Goal: Task Accomplishment & Management: Complete application form

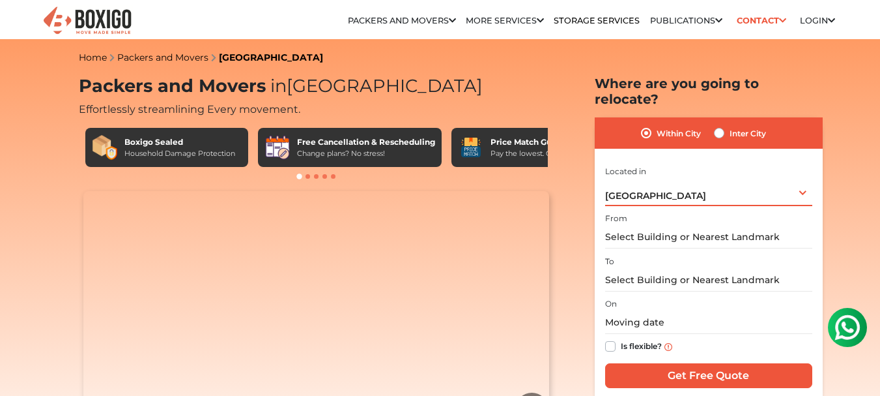
click at [647, 190] on span "[GEOGRAPHIC_DATA]" at bounding box center [655, 196] width 101 height 12
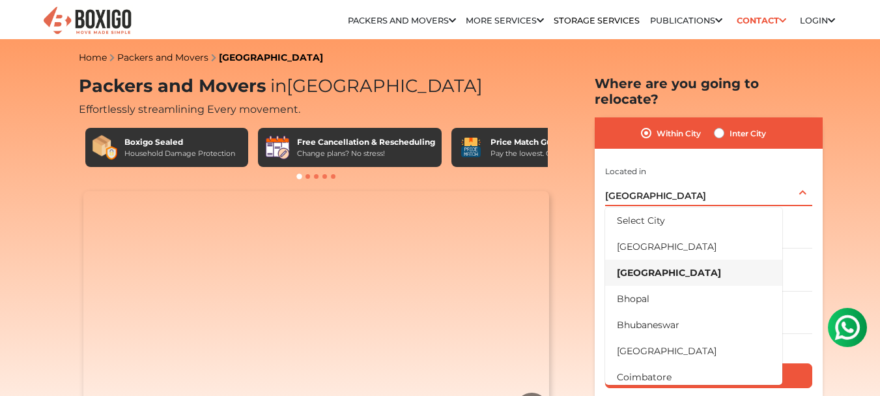
click at [641, 259] on li "[GEOGRAPHIC_DATA]" at bounding box center [693, 272] width 177 height 26
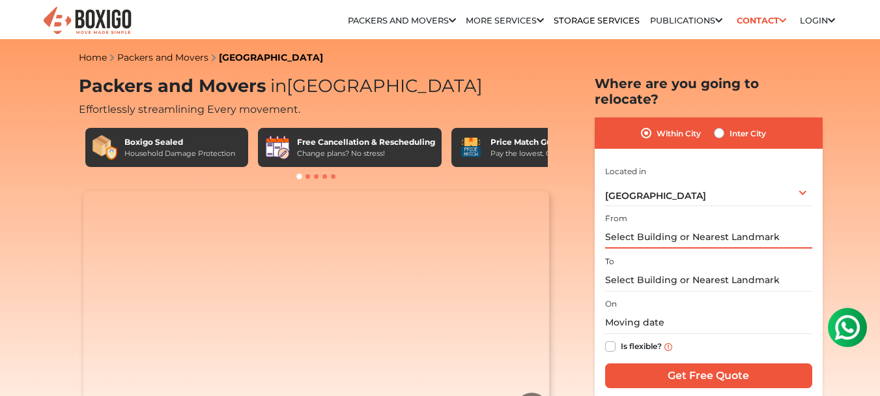
click at [655, 225] on input "text" at bounding box center [708, 236] width 207 height 23
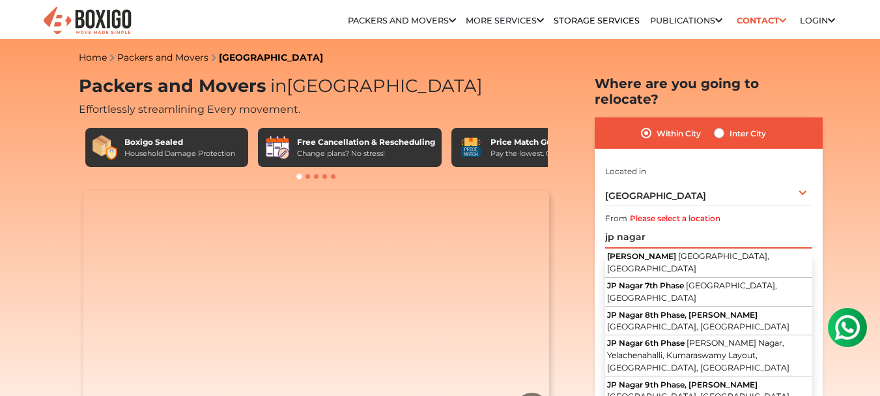
drag, startPoint x: 665, startPoint y: 223, endPoint x: 522, endPoint y: 222, distance: 142.7
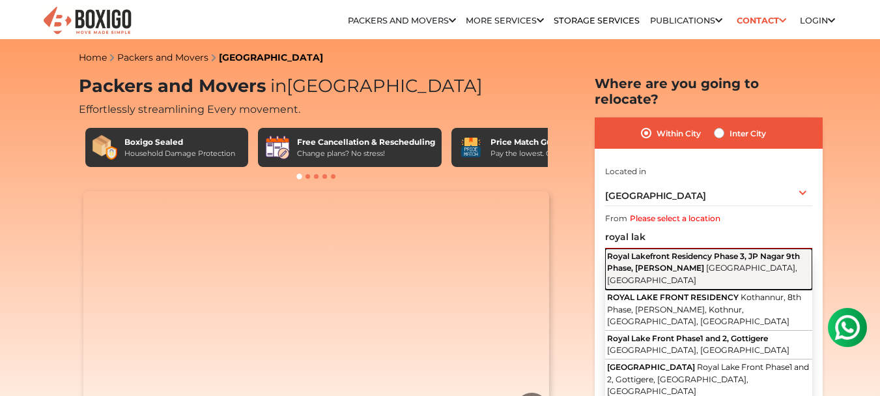
click at [756, 251] on span "Royal Lakefront Residency Phase 3, JP Nagar 9th Phase, [PERSON_NAME]" at bounding box center [703, 262] width 193 height 22
type input "[GEOGRAPHIC_DATA], JP Nagar 9th Phase, [PERSON_NAME], [GEOGRAPHIC_DATA], [GEOGR…"
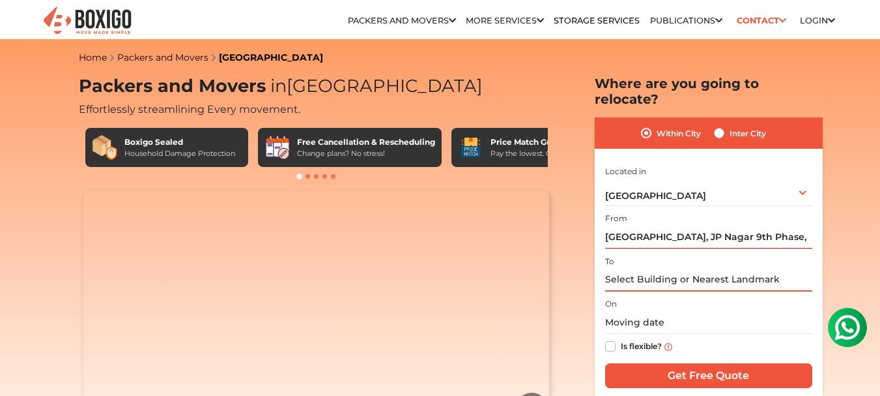
click at [681, 269] on input "text" at bounding box center [708, 280] width 207 height 23
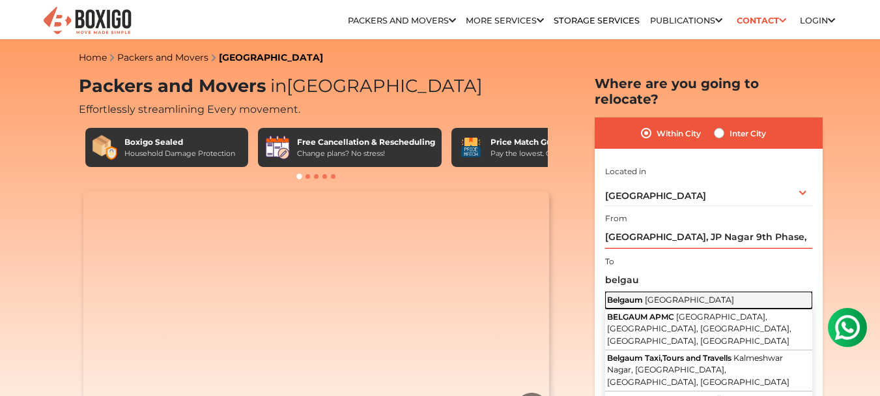
click at [671, 295] on span "[GEOGRAPHIC_DATA]" at bounding box center [689, 300] width 89 height 10
type input "[GEOGRAPHIC_DATA], [GEOGRAPHIC_DATA]"
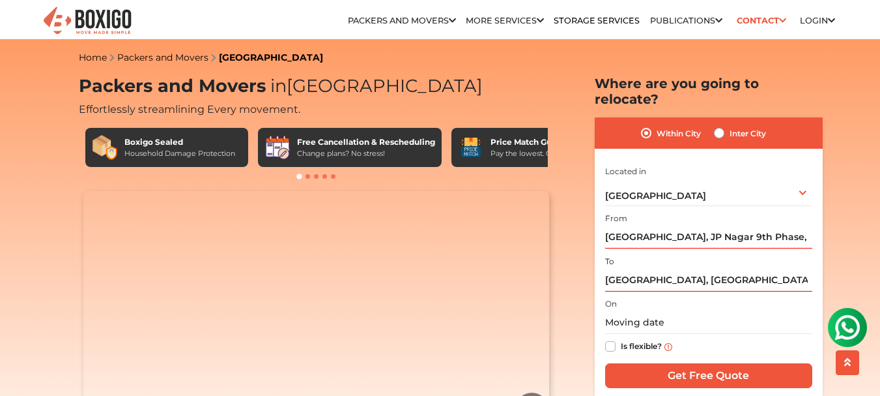
scroll to position [65, 0]
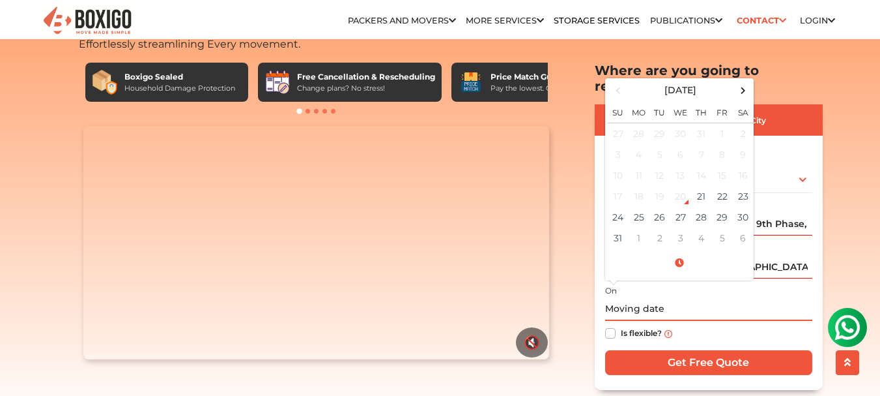
click at [650, 298] on input "text" at bounding box center [708, 309] width 207 height 23
click at [638, 207] on td "25" at bounding box center [639, 217] width 21 height 21
type input "[DATE] 12:00 AM"
click at [639, 207] on td "25" at bounding box center [639, 217] width 21 height 21
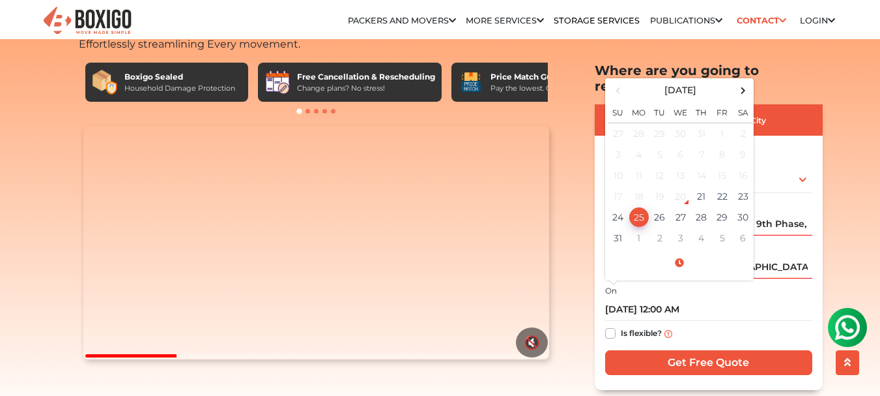
click at [621, 325] on label "Is flexible?" at bounding box center [641, 332] width 41 height 14
click at [615, 325] on input "Is flexible?" at bounding box center [610, 331] width 10 height 13
checkbox input "true"
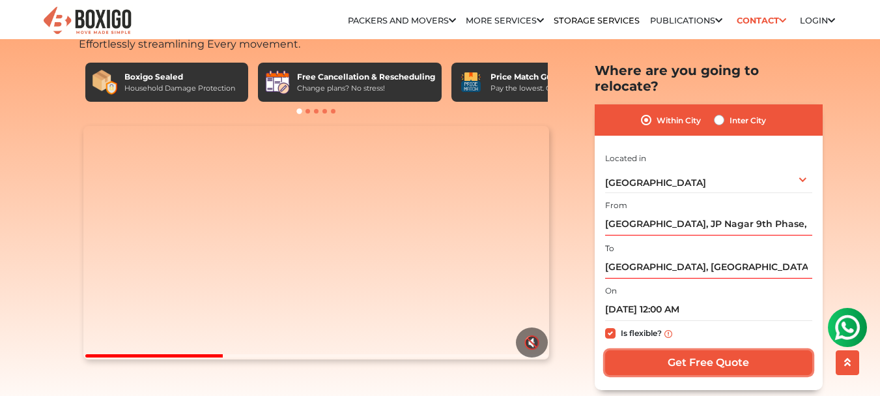
click at [715, 350] on input "Get Free Quote" at bounding box center [708, 362] width 207 height 25
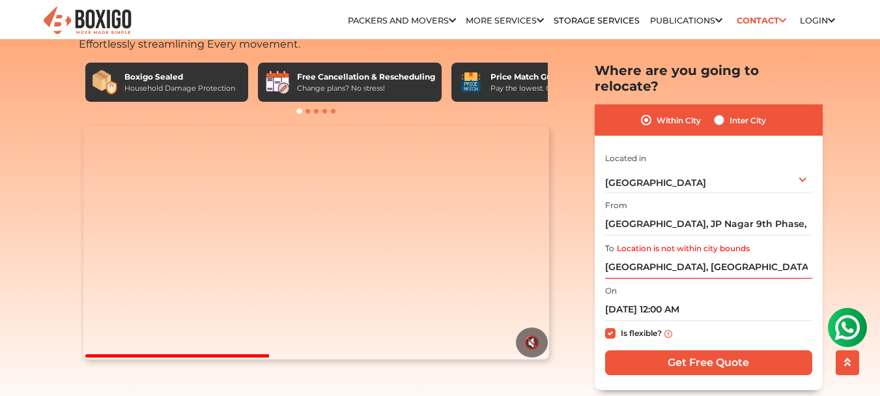
click at [653, 242] on label "Location is not within city bounds" at bounding box center [683, 248] width 133 height 12
click at [653, 255] on input "[GEOGRAPHIC_DATA], [GEOGRAPHIC_DATA]" at bounding box center [708, 266] width 207 height 23
click at [637, 242] on label "Location is not within city bounds" at bounding box center [683, 248] width 133 height 12
click at [637, 255] on input "[GEOGRAPHIC_DATA], [GEOGRAPHIC_DATA]" at bounding box center [708, 266] width 207 height 23
click at [718, 255] on input "[GEOGRAPHIC_DATA], [GEOGRAPHIC_DATA]" at bounding box center [708, 266] width 207 height 23
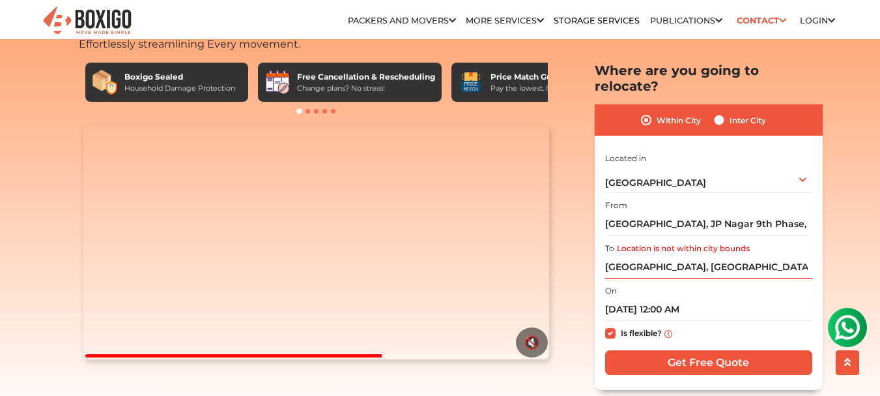
click at [737, 242] on label "Location is not within city bounds" at bounding box center [683, 248] width 133 height 12
click at [737, 255] on input "[GEOGRAPHIC_DATA], [GEOGRAPHIC_DATA]" at bounding box center [708, 266] width 207 height 23
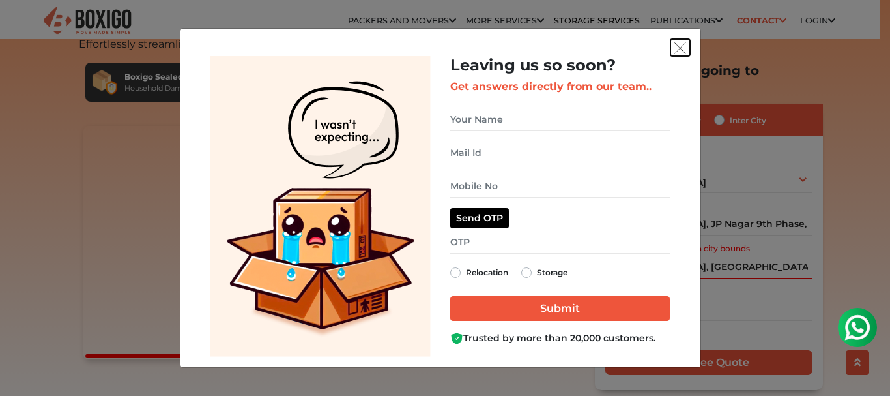
click at [678, 48] on img "get free quote dialog" at bounding box center [681, 48] width 12 height 12
